Goal: Information Seeking & Learning: Learn about a topic

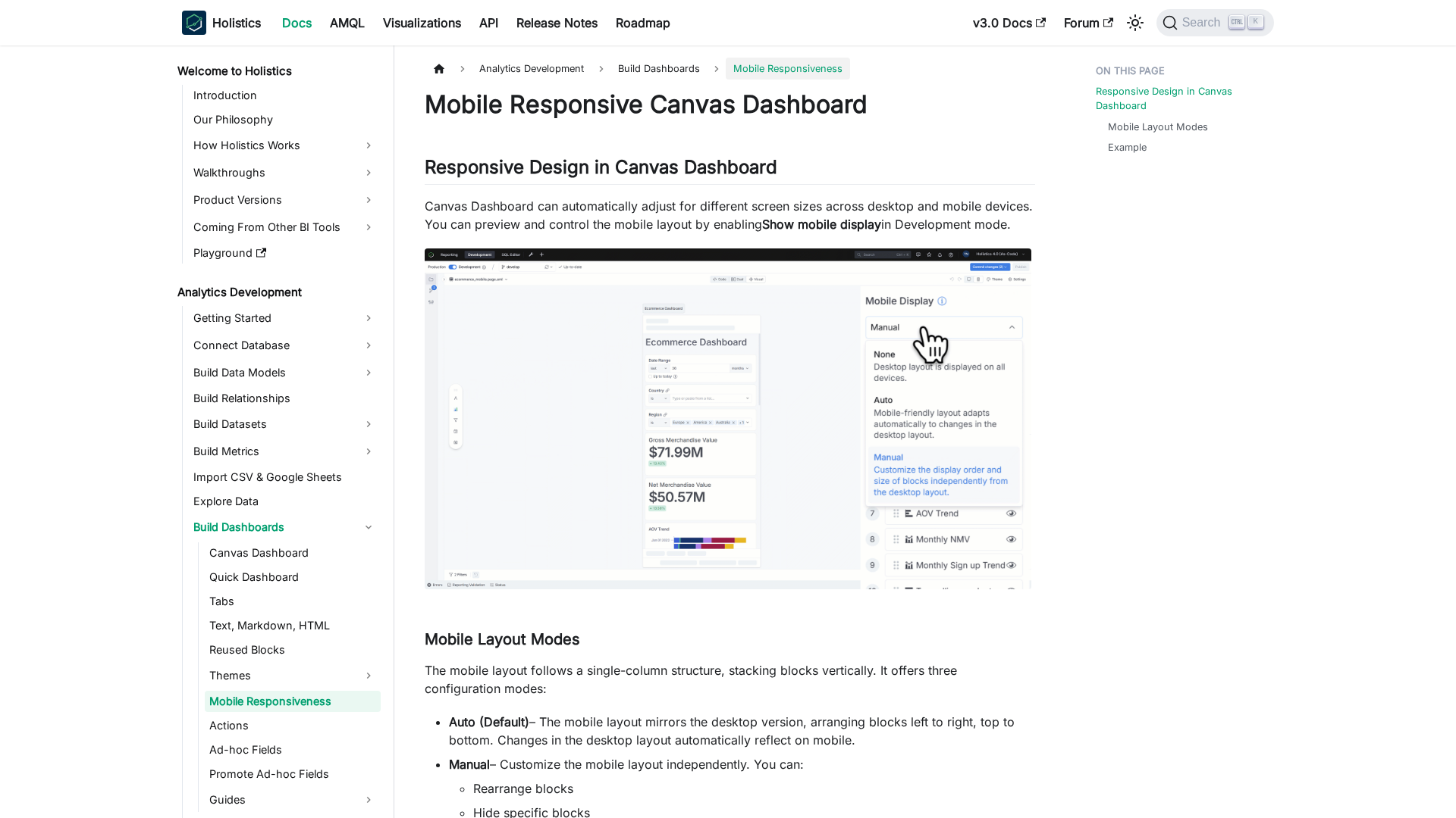
scroll to position [49, 0]
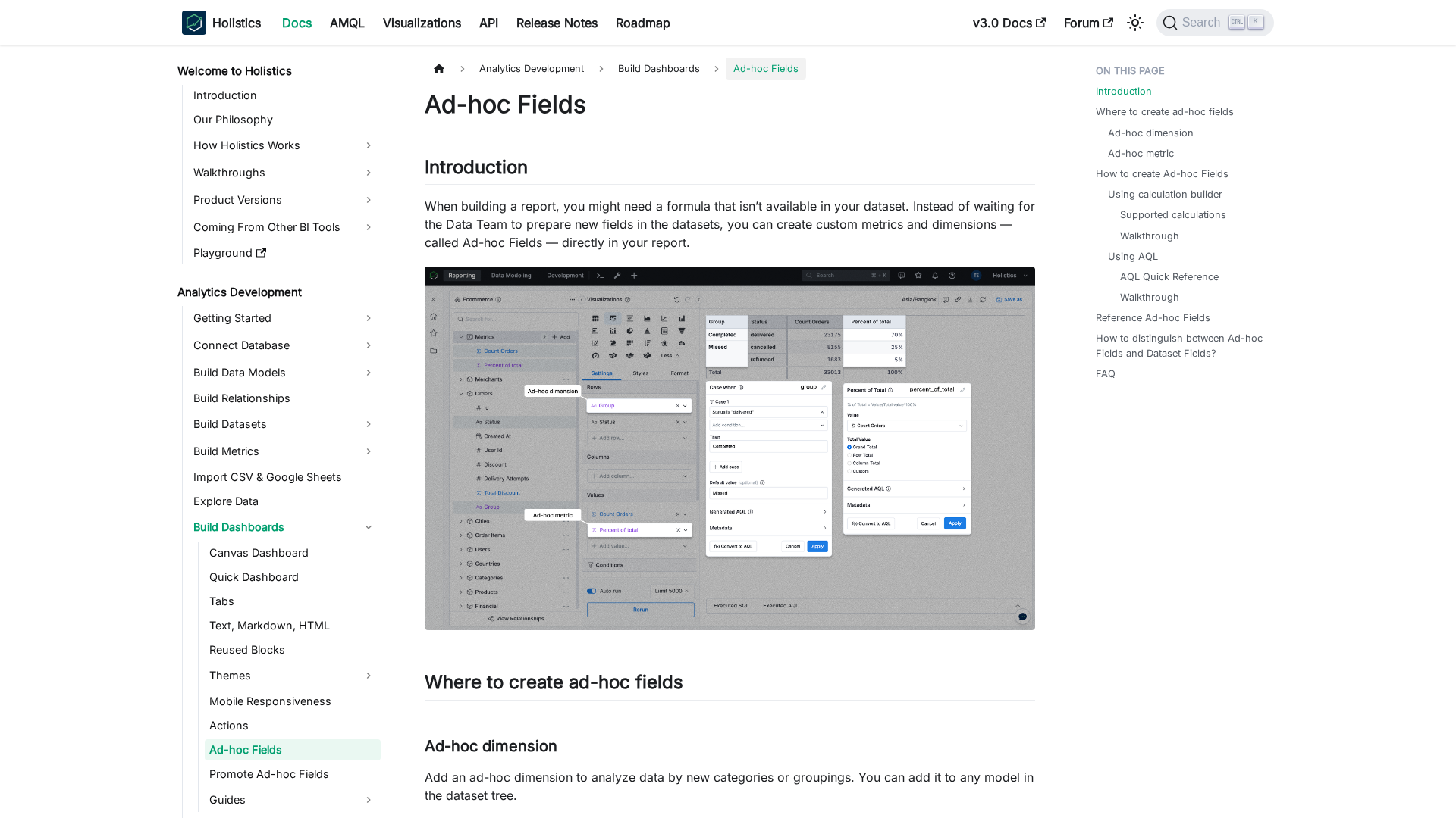
scroll to position [97, 0]
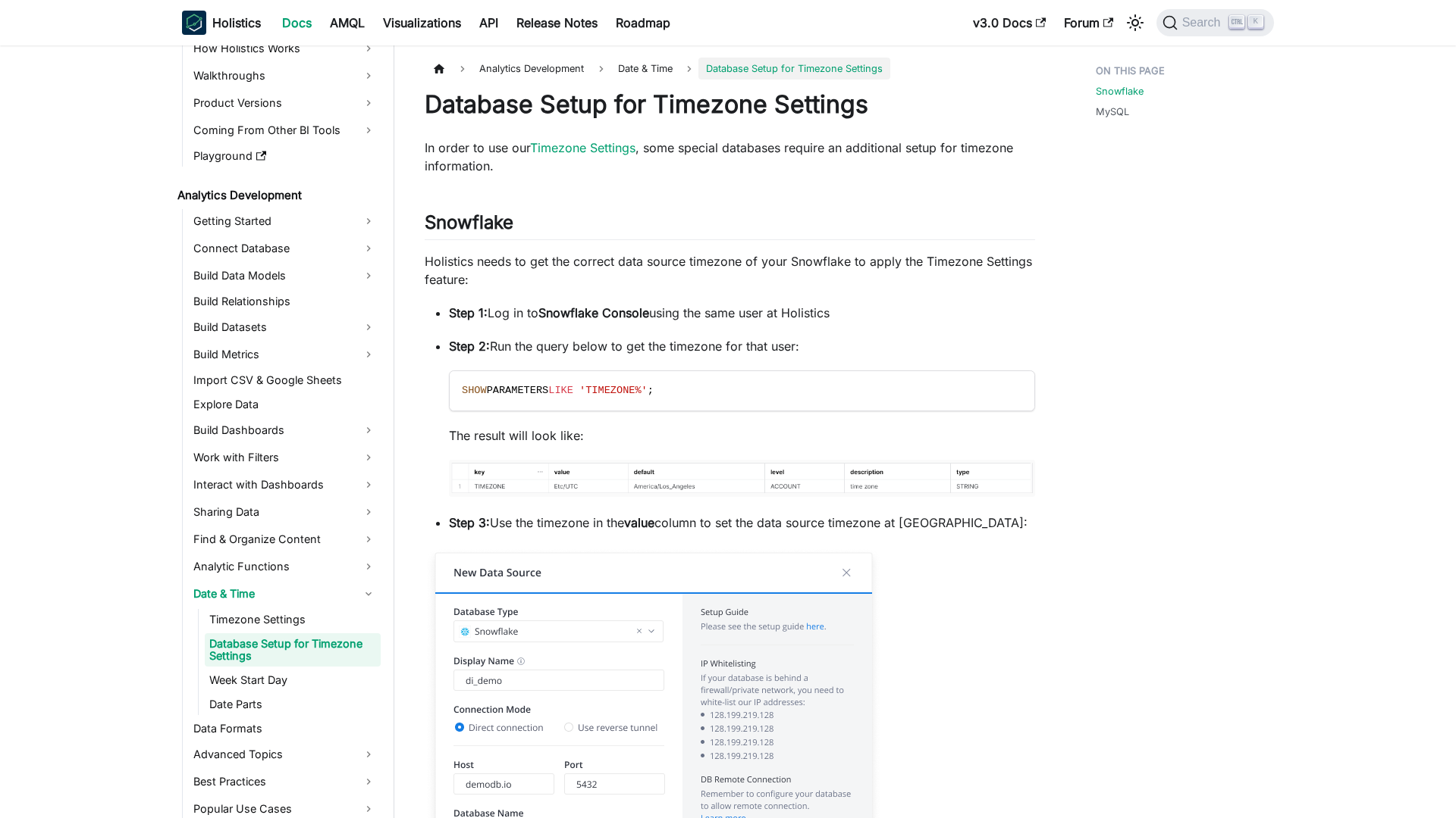
scroll to position [100, 0]
